Goal: Navigation & Orientation: Find specific page/section

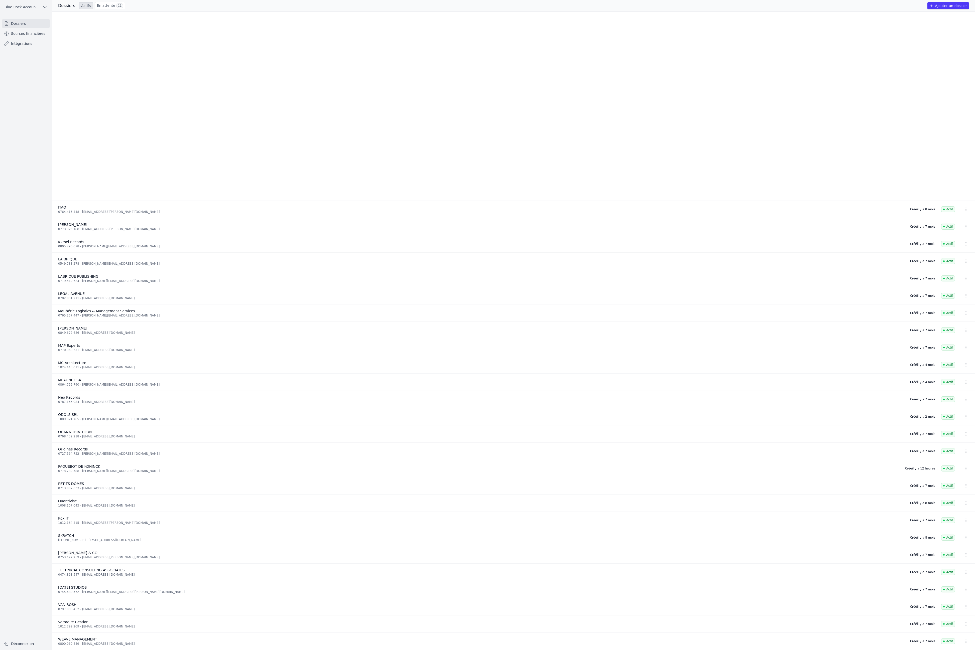
scroll to position [203, 0]
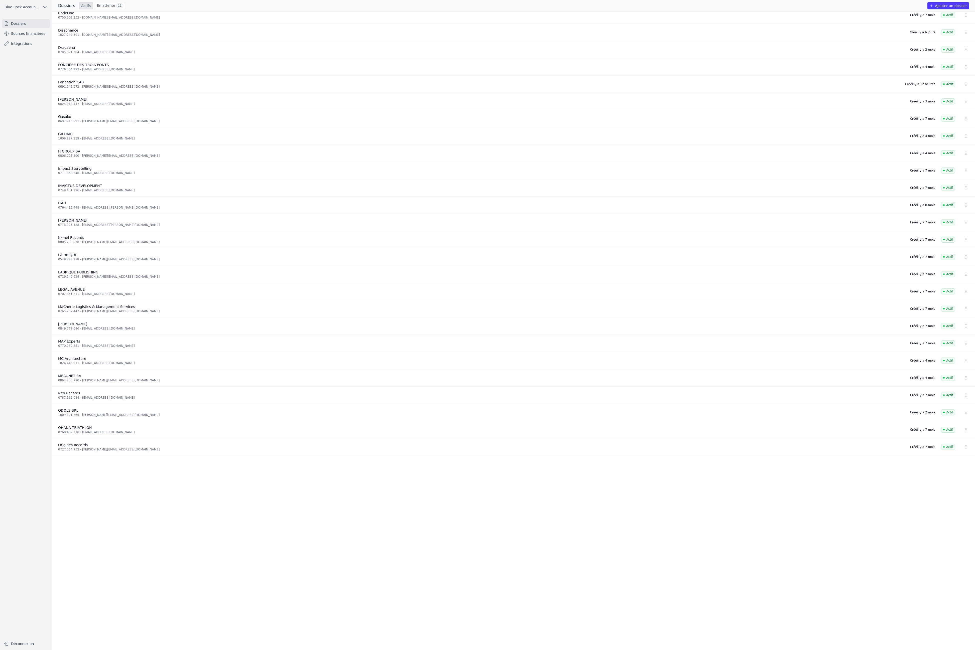
click at [40, 10] on span "Blue Rock Accounting" at bounding box center [23, 7] width 36 height 5
click at [49, 36] on span "Blue Rock Accounting" at bounding box center [30, 33] width 38 height 5
click at [40, 38] on link "Sources financières" at bounding box center [26, 33] width 48 height 9
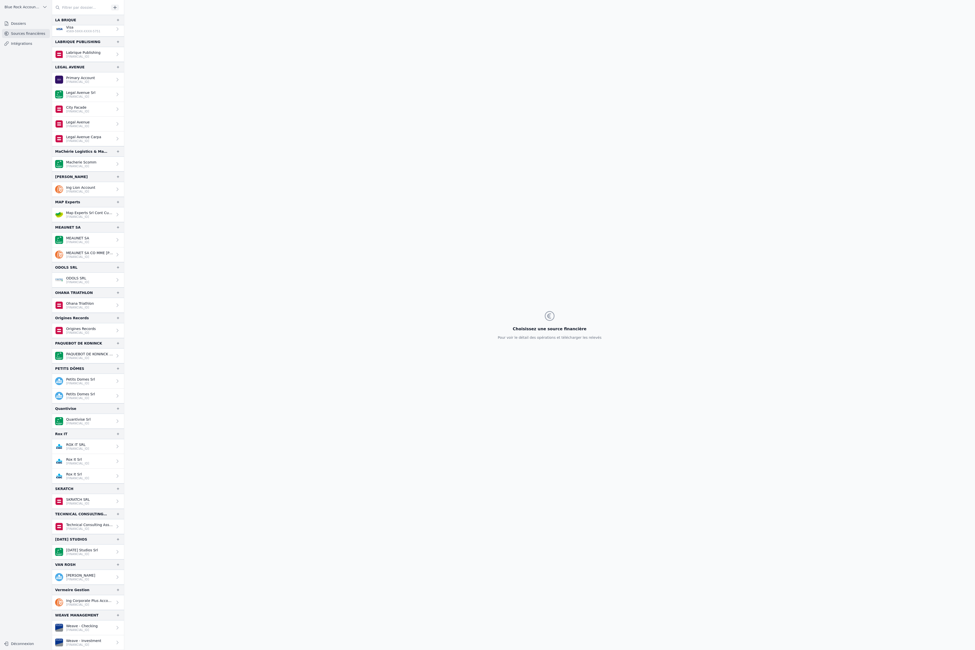
scroll to position [1347, 0]
click at [114, 636] on link "Weave - Investment [FINANCIAL_ID]" at bounding box center [88, 643] width 72 height 15
